Goal: Navigation & Orientation: Find specific page/section

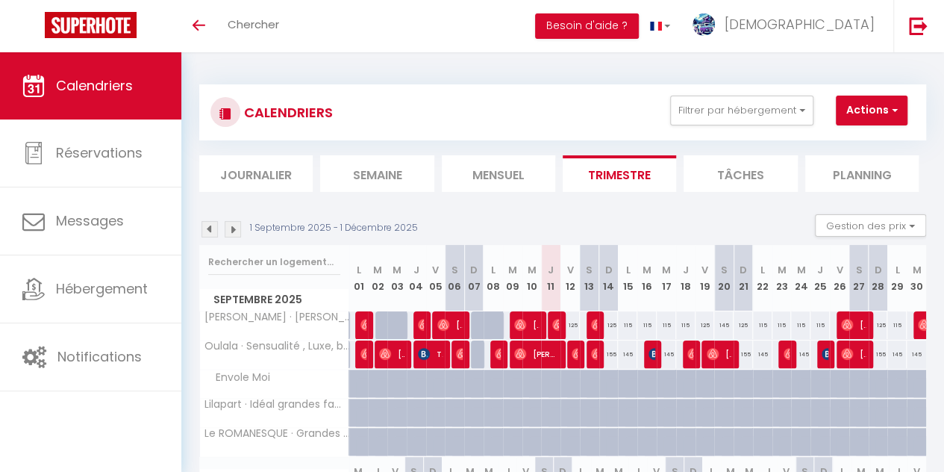
click at [575, 219] on div "1 Septembre 2025 - 1 Décembre 2025 Gestion des prix Nb Nuits minimum Règles Dis…" at bounding box center [562, 229] width 727 height 31
click at [451, 71] on div "CALENDRIERS Filtrer par hébergement Tous [PERSON_NAME] · [PERSON_NAME], luxe, r…" at bounding box center [562, 476] width 727 height 813
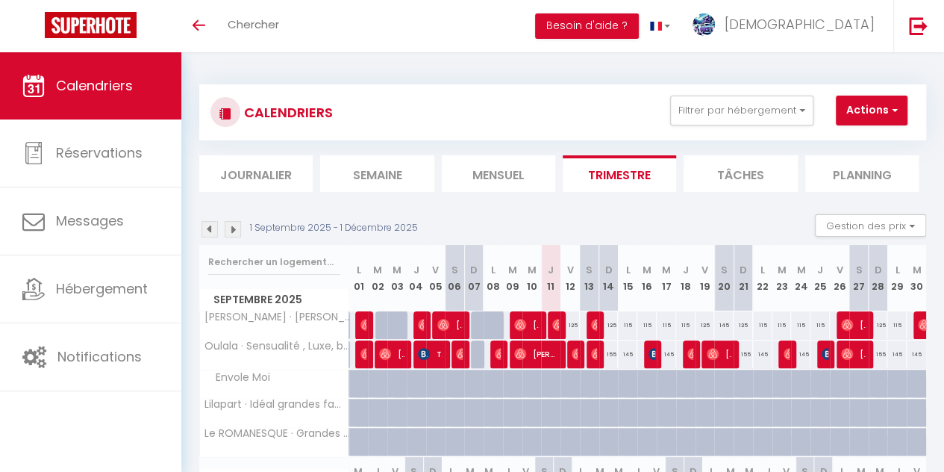
click at [454, 70] on div "CALENDRIERS Filtrer par hébergement Tous [PERSON_NAME] · [PERSON_NAME], luxe, r…" at bounding box center [562, 476] width 727 height 813
click at [501, 67] on div "CALENDRIERS Filtrer par hébergement Tous [PERSON_NAME] · [PERSON_NAME], luxe, r…" at bounding box center [562, 476] width 763 height 849
click at [534, 71] on div "CALENDRIERS Filtrer par hébergement Tous [PERSON_NAME] · [PERSON_NAME], luxe, r…" at bounding box center [562, 476] width 727 height 813
click at [479, 71] on div "CALENDRIERS Filtrer par hébergement Tous [PERSON_NAME] · [PERSON_NAME], luxe, r…" at bounding box center [562, 476] width 727 height 813
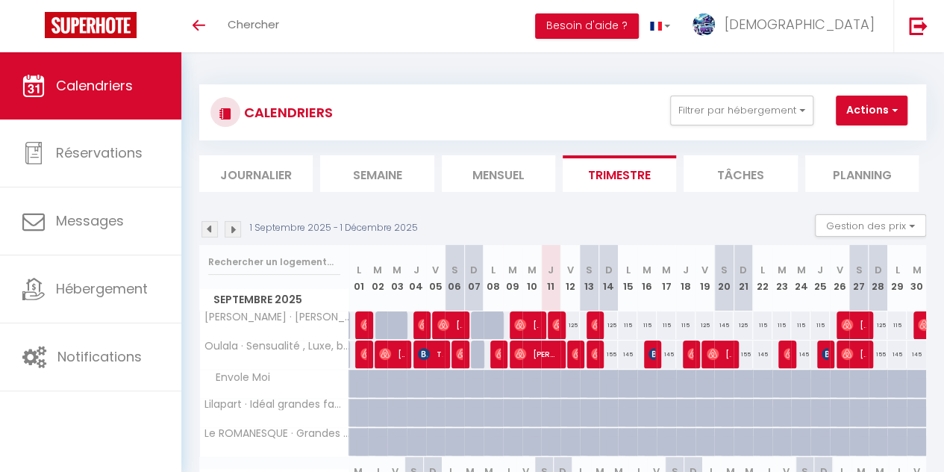
click at [479, 71] on div "CALENDRIERS Filtrer par hébergement Tous [PERSON_NAME] · [PERSON_NAME], luxe, r…" at bounding box center [562, 476] width 727 height 813
click at [478, 29] on div "Toggle menubar Chercher BUTTON Besoin d'aide ? Christope Paramètres" at bounding box center [520, 26] width 825 height 52
click at [522, 16] on div "Toggle menubar Chercher BUTTON Besoin d'aide ? Christope Paramètres" at bounding box center [520, 26] width 825 height 52
click at [389, 22] on div "Toggle menubar Chercher BUTTON Besoin d'aide ? Christope Paramètres" at bounding box center [520, 26] width 825 height 52
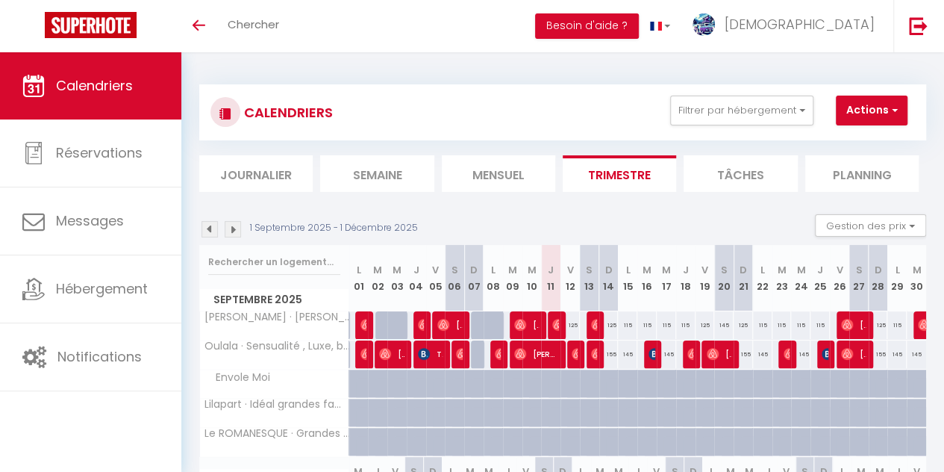
click at [463, 19] on div "Toggle menubar Chercher BUTTON Besoin d'aide ? Christope Paramètres" at bounding box center [520, 26] width 825 height 52
click at [451, 19] on div "Toggle menubar Chercher BUTTON Besoin d'aide ? Christope Paramètres" at bounding box center [520, 26] width 825 height 52
click at [376, 17] on div "Toggle menubar Chercher BUTTON Besoin d'aide ? Christope Paramètres" at bounding box center [520, 26] width 825 height 52
click at [493, 10] on div "Toggle menubar Chercher BUTTON Besoin d'aide ? Christope Paramètres" at bounding box center [520, 26] width 825 height 52
click at [354, 28] on div "Toggle menubar Chercher BUTTON Besoin d'aide ? Christope Paramètres" at bounding box center [520, 26] width 825 height 52
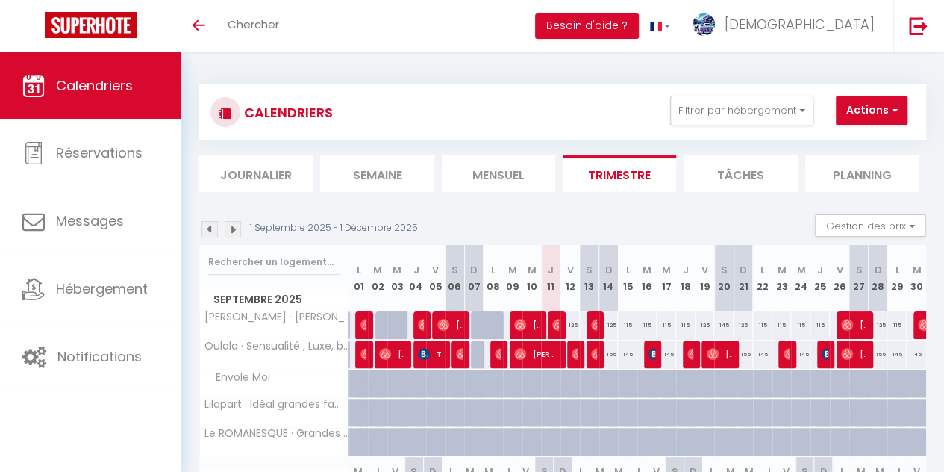
click at [482, 19] on div "Toggle menubar Chercher BUTTON Besoin d'aide ? Christope Paramètres" at bounding box center [520, 26] width 825 height 52
click at [478, 35] on div "Toggle menubar Chercher BUTTON Besoin d'aide ? Christope Paramètres" at bounding box center [520, 26] width 825 height 52
click at [496, 35] on div "Toggle menubar Chercher BUTTON Besoin d'aide ? Christope Paramètres" at bounding box center [520, 26] width 825 height 52
click at [460, 8] on div "Toggle menubar Chercher BUTTON Besoin d'aide ? Christope Paramètres" at bounding box center [520, 26] width 825 height 52
click at [440, 19] on div "Toggle menubar Chercher BUTTON Besoin d'aide ? Christope Paramètres" at bounding box center [520, 26] width 825 height 52
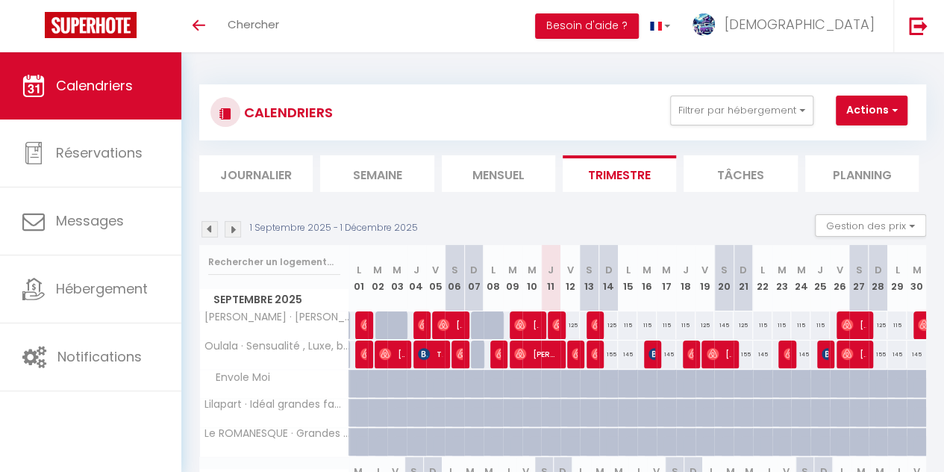
click at [431, 31] on div "Toggle menubar Chercher BUTTON Besoin d'aide ? Christope Paramètres" at bounding box center [520, 26] width 825 height 52
click at [419, 31] on div "Toggle menubar Chercher BUTTON Besoin d'aide ? Christope Paramètres" at bounding box center [520, 26] width 825 height 52
click at [460, 20] on div "Toggle menubar Chercher BUTTON Besoin d'aide ? Christope Paramètres" at bounding box center [520, 26] width 825 height 52
click at [430, 26] on div "Toggle menubar Chercher BUTTON Besoin d'aide ? Christope Paramètres" at bounding box center [520, 26] width 825 height 52
click at [421, 27] on div "Toggle menubar Chercher BUTTON Besoin d'aide ? Christope Paramètres" at bounding box center [520, 26] width 825 height 52
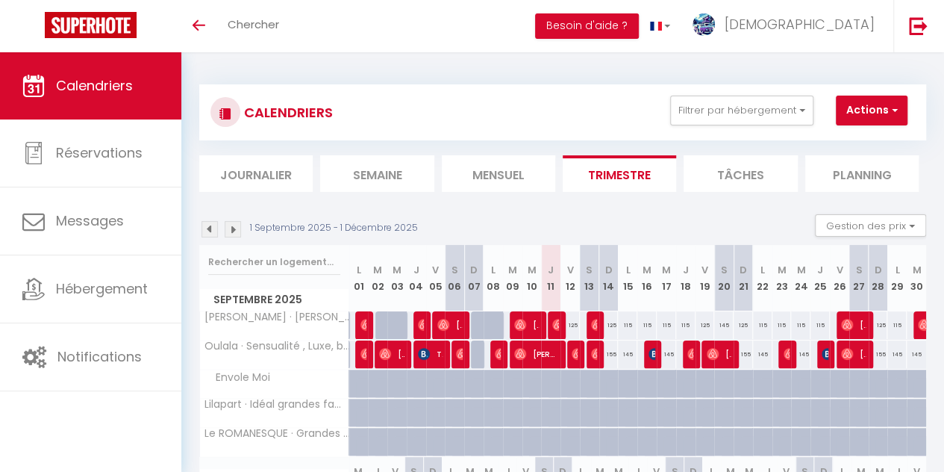
click at [466, 18] on div "Toggle menubar Chercher BUTTON Besoin d'aide ? Christope Paramètres" at bounding box center [520, 26] width 825 height 52
click at [484, 99] on div "CALENDRIERS Filtrer par hébergement Tous [PERSON_NAME] · [PERSON_NAME], luxe, r…" at bounding box center [562, 113] width 704 height 34
click at [422, 25] on div "Toggle menubar Chercher BUTTON Besoin d'aide ? Christope Paramètres" at bounding box center [520, 26] width 825 height 52
click at [466, 72] on div "CALENDRIERS Filtrer par hébergement Tous [PERSON_NAME] · [PERSON_NAME], luxe, r…" at bounding box center [562, 476] width 727 height 813
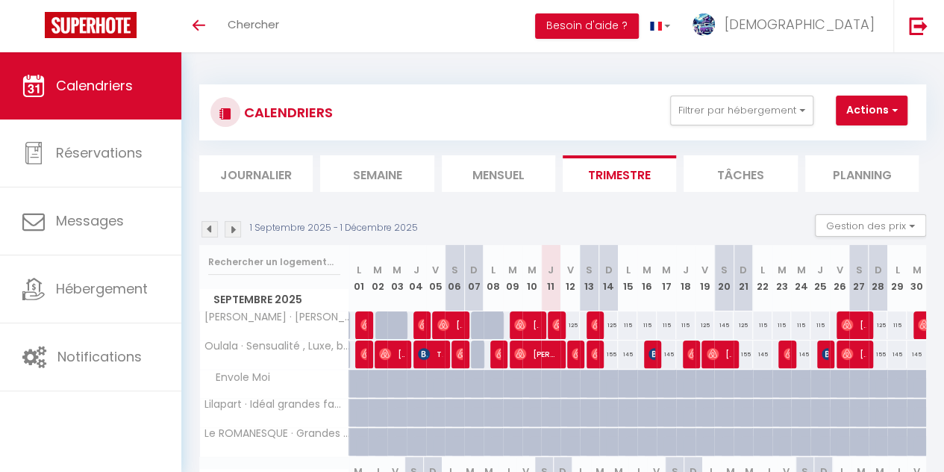
click at [412, 69] on div "CALENDRIERS Filtrer par hébergement Tous [PERSON_NAME] · [PERSON_NAME], luxe, r…" at bounding box center [562, 476] width 763 height 849
click at [511, 126] on div "CALENDRIERS Filtrer par hébergement Tous [PERSON_NAME] · [PERSON_NAME], luxe, r…" at bounding box center [562, 113] width 704 height 34
click at [510, 109] on div "CALENDRIERS Filtrer par hébergement Tous [PERSON_NAME] · [PERSON_NAME], luxe, r…" at bounding box center [562, 113] width 704 height 34
click at [16, 22] on link at bounding box center [90, 26] width 181 height 52
